Goal: Information Seeking & Learning: Learn about a topic

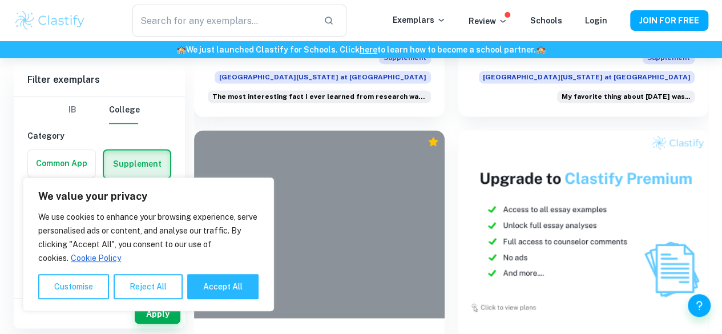
scroll to position [884, 0]
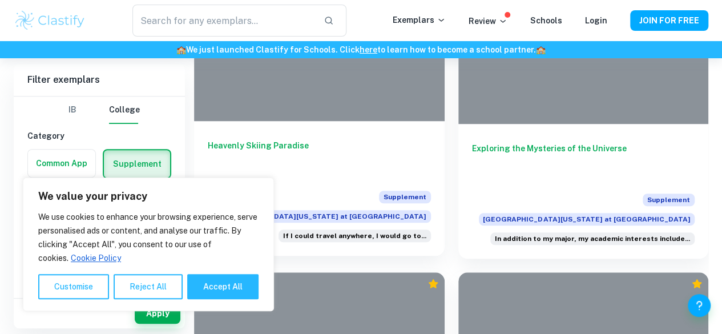
scroll to position [383, 0]
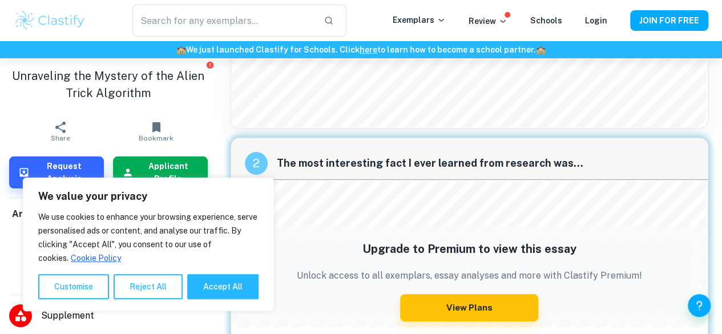
scroll to position [110, 0]
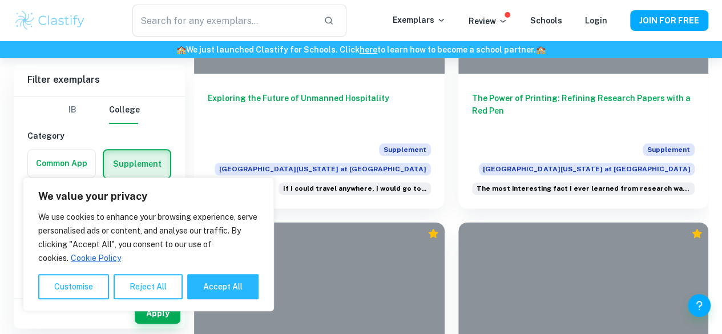
scroll to position [2794, 0]
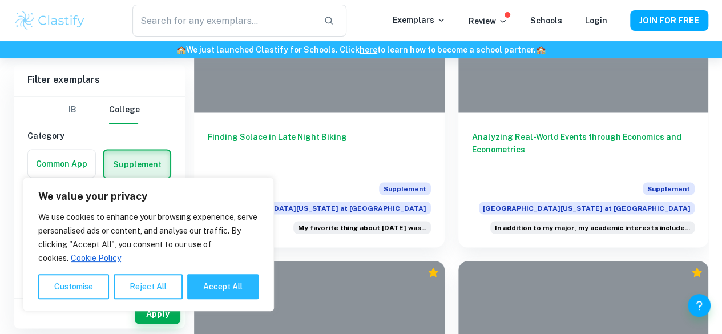
scroll to position [3094, 0]
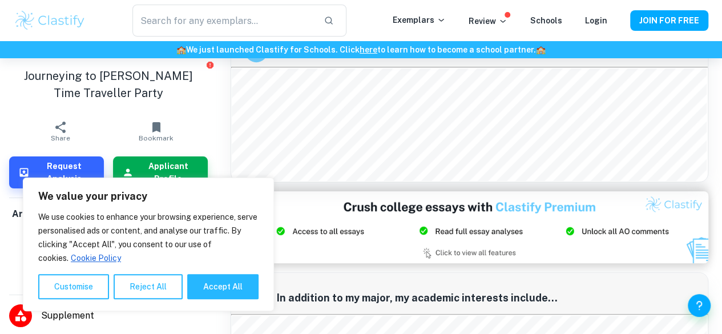
scroll to position [213, 0]
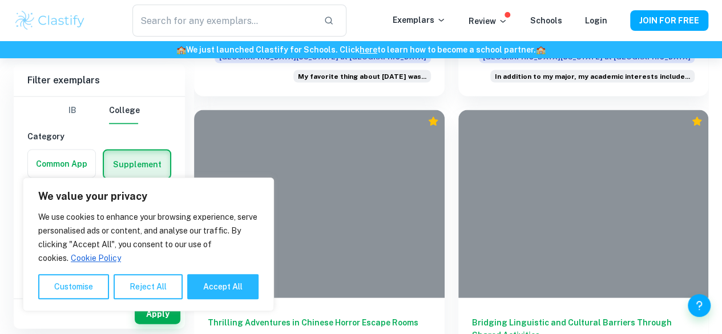
scroll to position [3245, 0]
